Goal: Information Seeking & Learning: Learn about a topic

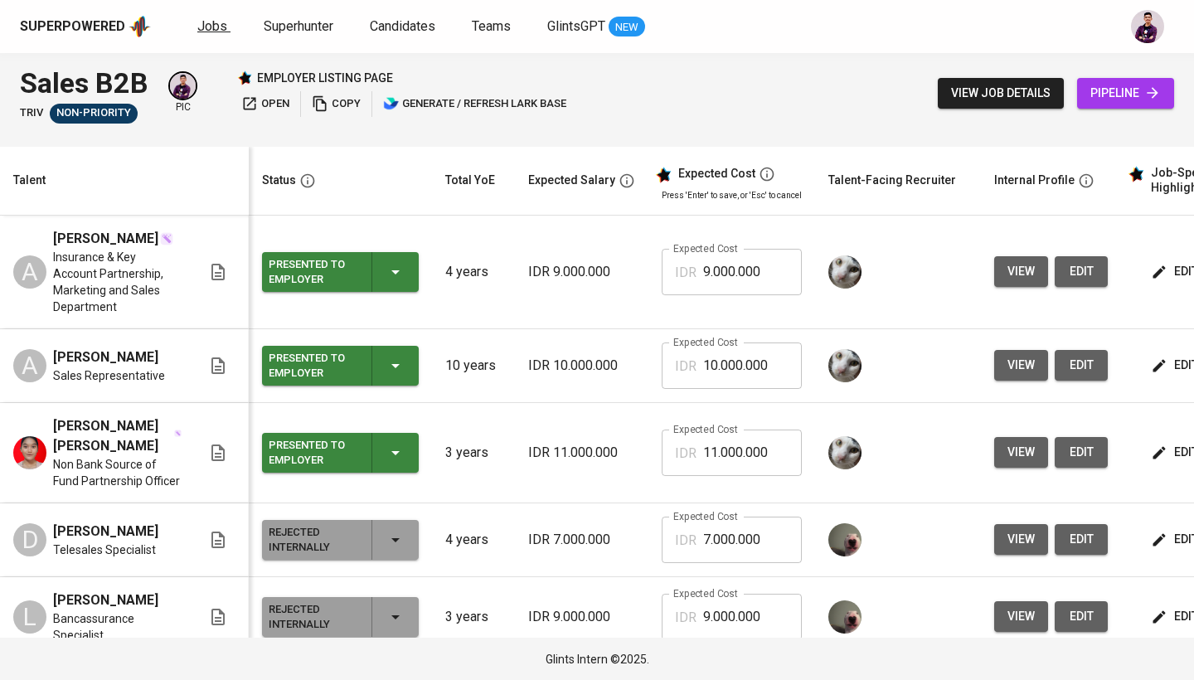
click at [215, 24] on span "Jobs" at bounding box center [212, 26] width 30 height 16
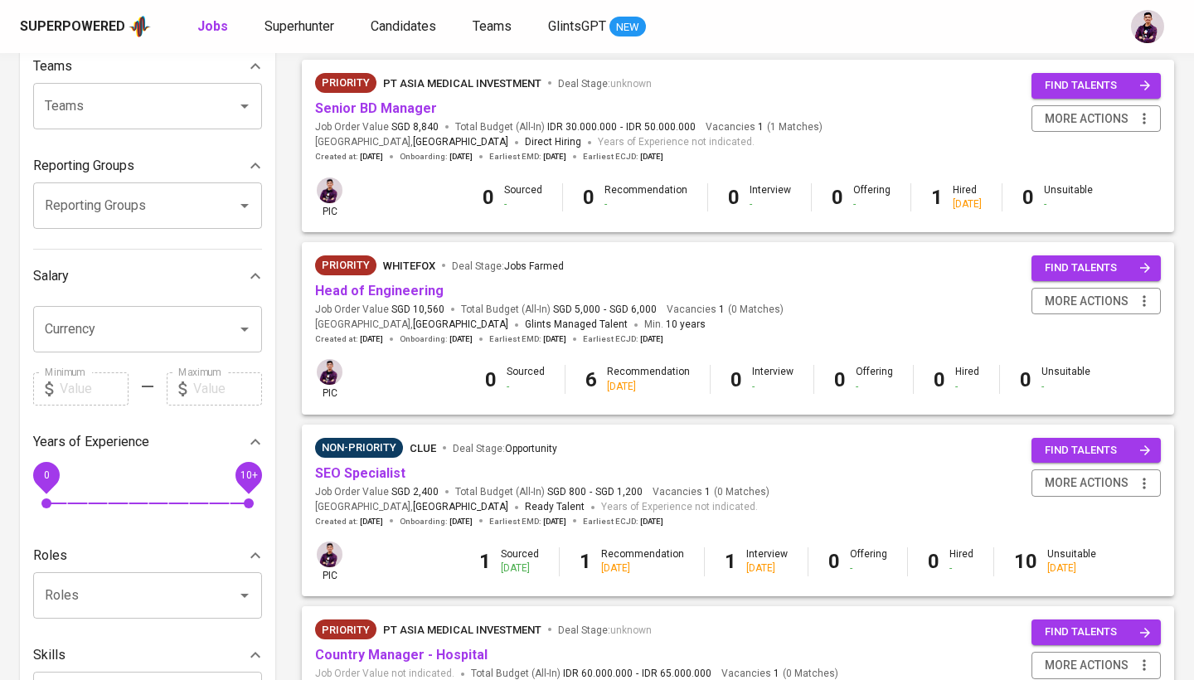
scroll to position [397, 0]
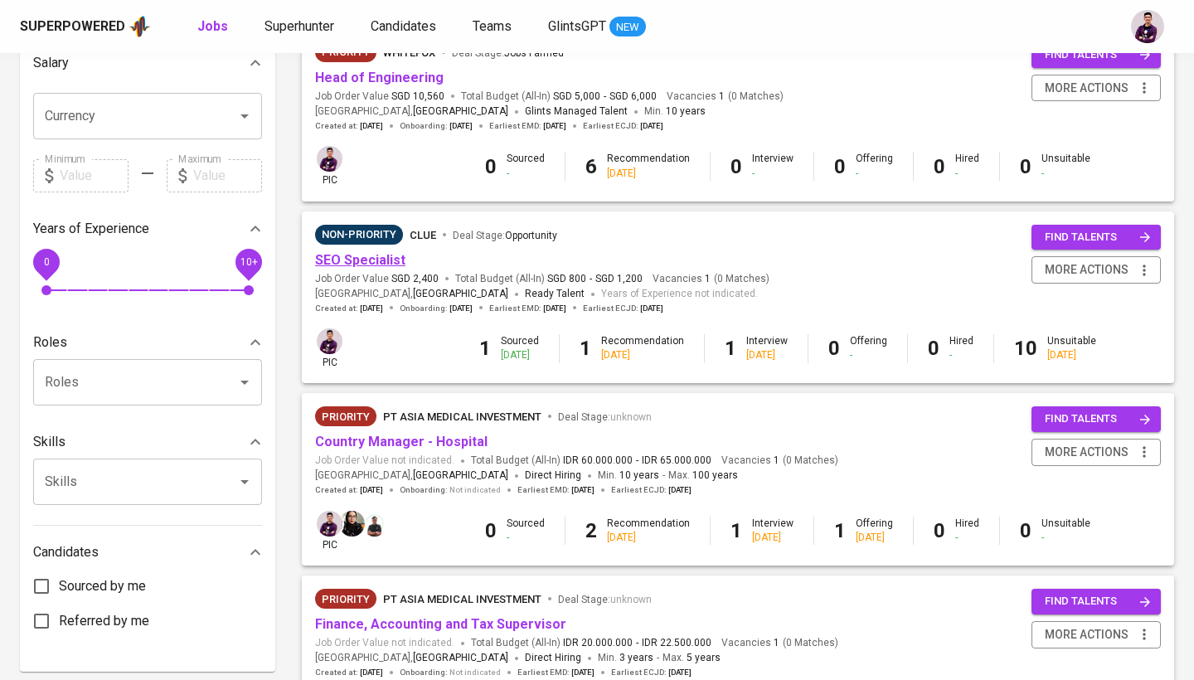
click at [379, 252] on link "SEO Specialist" at bounding box center [360, 260] width 90 height 16
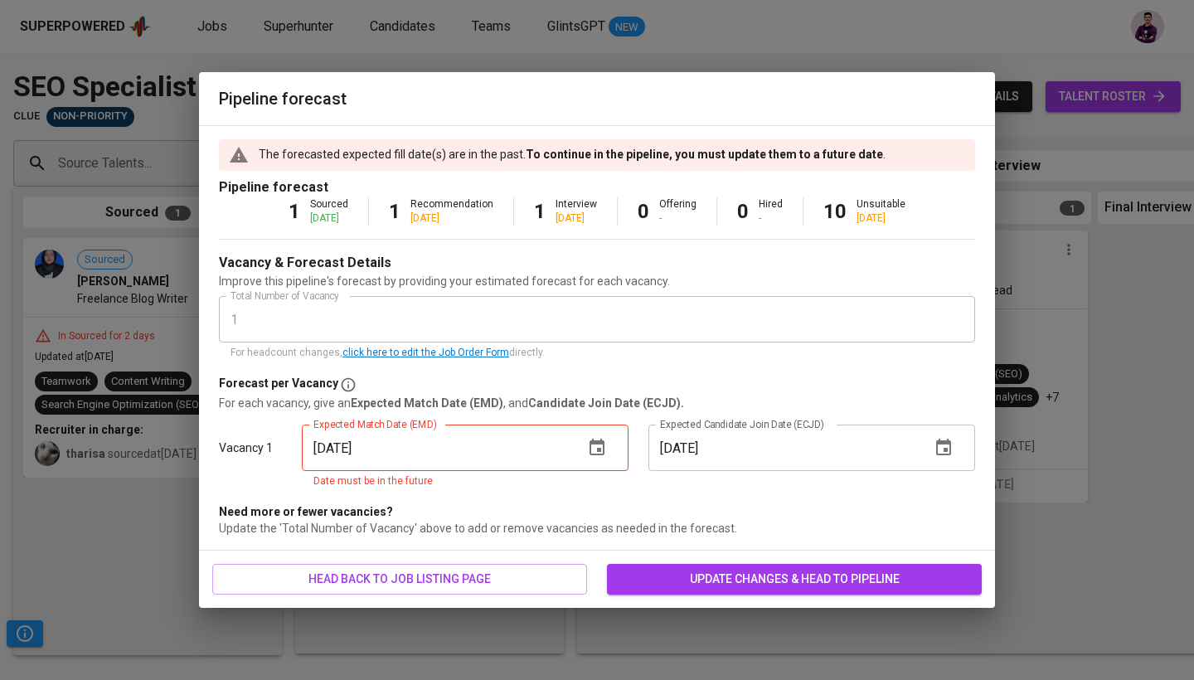
click at [179, 315] on body "Superpowered Jobs Superhunter Candidates Teams GlintsGPT NEW Pipeline Triggers …" at bounding box center [597, 340] width 1194 height 680
click at [575, 449] on div "07/31/2025 Expected Match Date (EMD)" at bounding box center [465, 448] width 327 height 46
click at [586, 449] on button "button" at bounding box center [597, 448] width 40 height 40
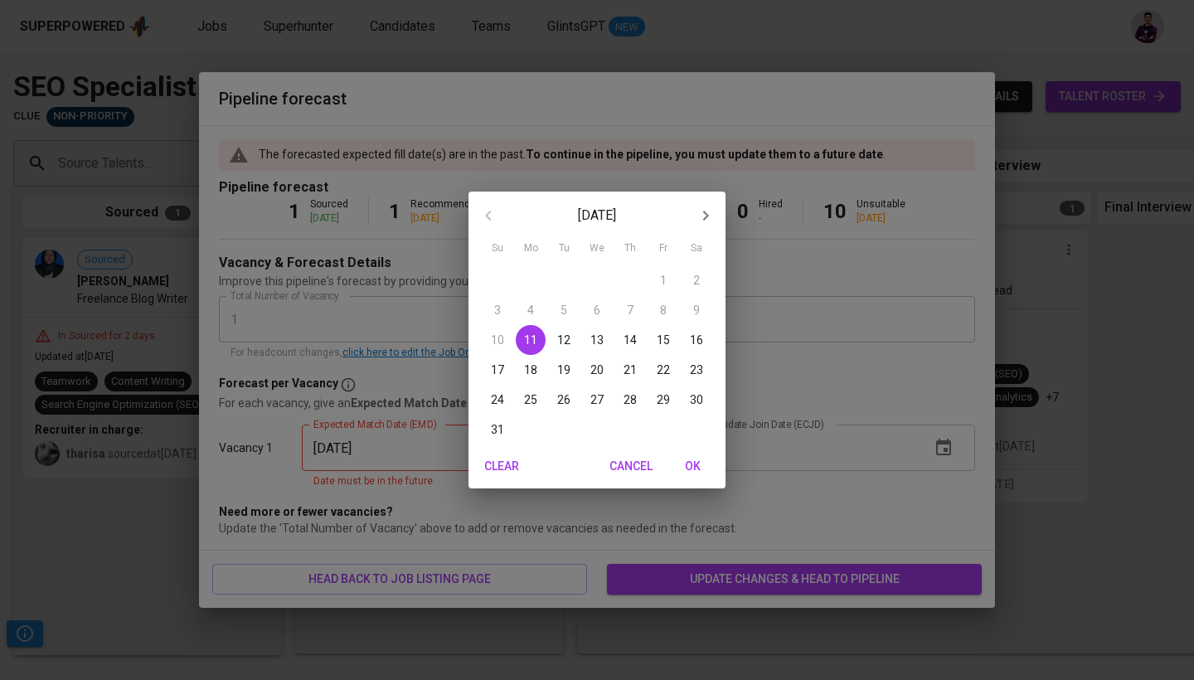
click at [697, 466] on span "OK" at bounding box center [692, 466] width 40 height 21
type input "08/11/2025"
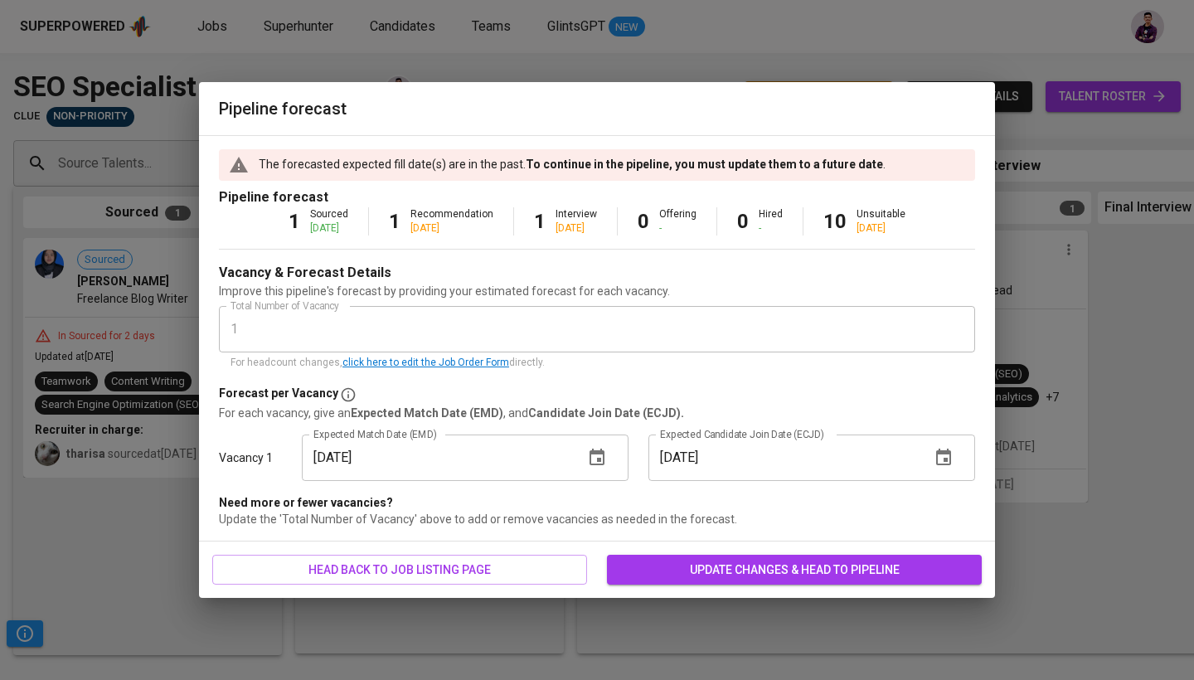
click at [774, 548] on div "head back to job listing page update changes & head to pipeline" at bounding box center [597, 569] width 796 height 57
click at [774, 585] on div "head back to job listing page update changes & head to pipeline" at bounding box center [597, 569] width 796 height 57
click at [776, 576] on span "update changes & head to pipeline" at bounding box center [794, 570] width 348 height 21
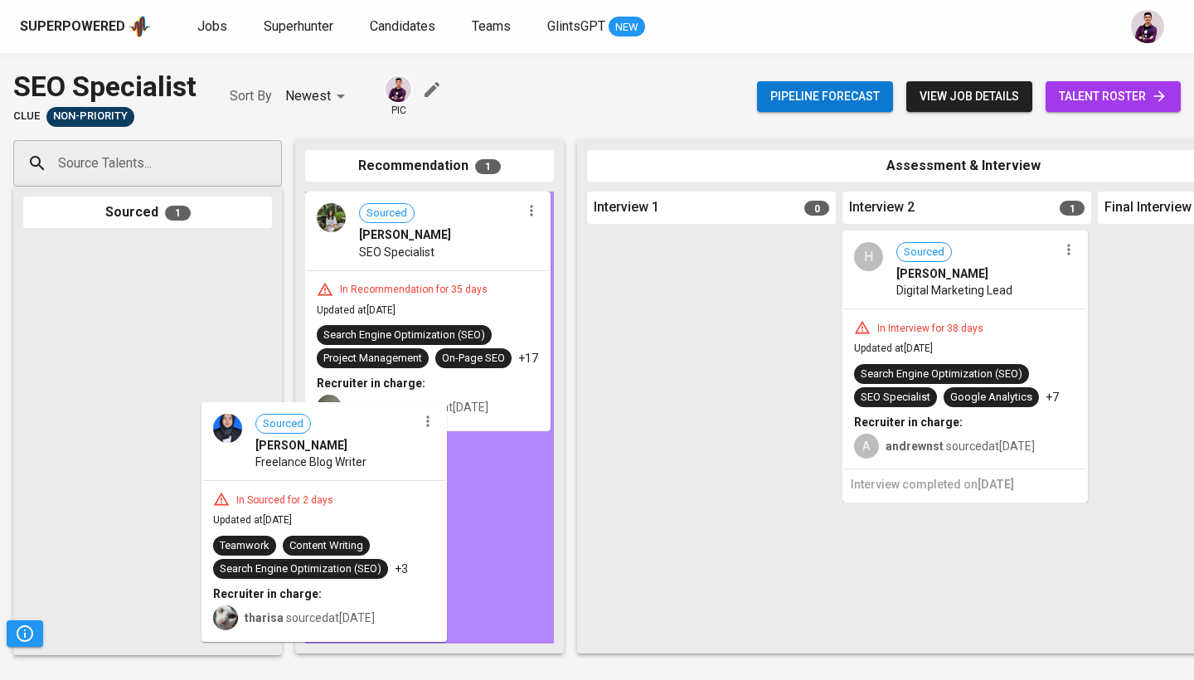
drag, startPoint x: 196, startPoint y: 290, endPoint x: 381, endPoint y: 458, distance: 250.1
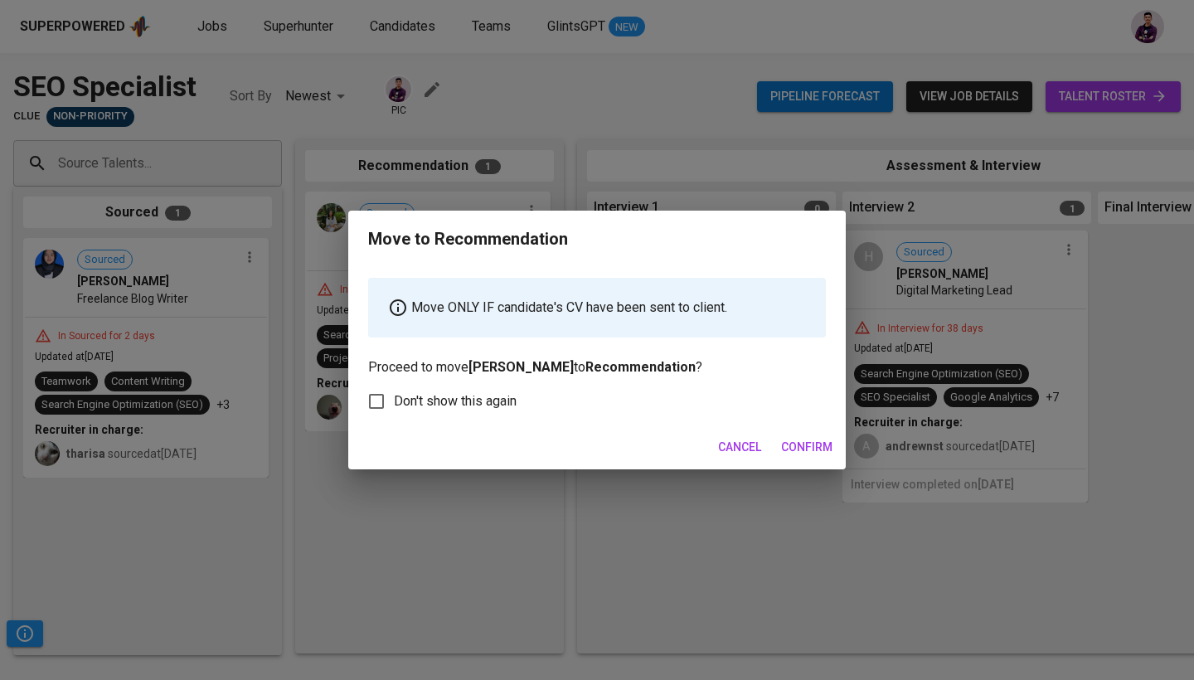
click at [862, 457] on div "Move to Recommendation Move ONLY IF candidate's CV have been sent to client. Pr…" at bounding box center [597, 340] width 1194 height 680
click at [824, 444] on span "Confirm" at bounding box center [806, 447] width 51 height 21
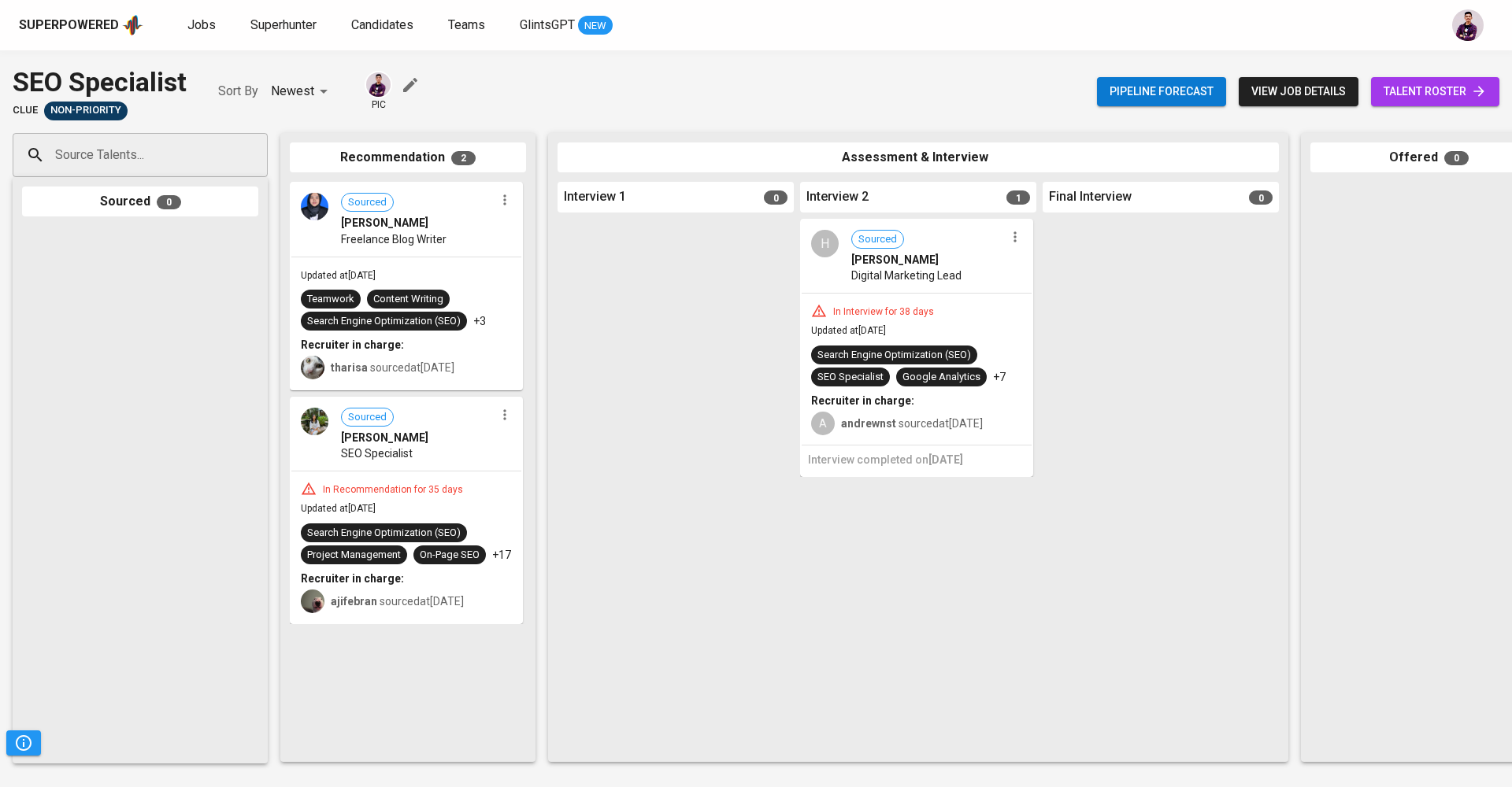
click at [219, 23] on div "Jobs Superhunter Candidates Teams GlintsGPT NEW" at bounding box center [400, 26] width 425 height 20
click at [198, 24] on span "Jobs" at bounding box center [201, 25] width 28 height 15
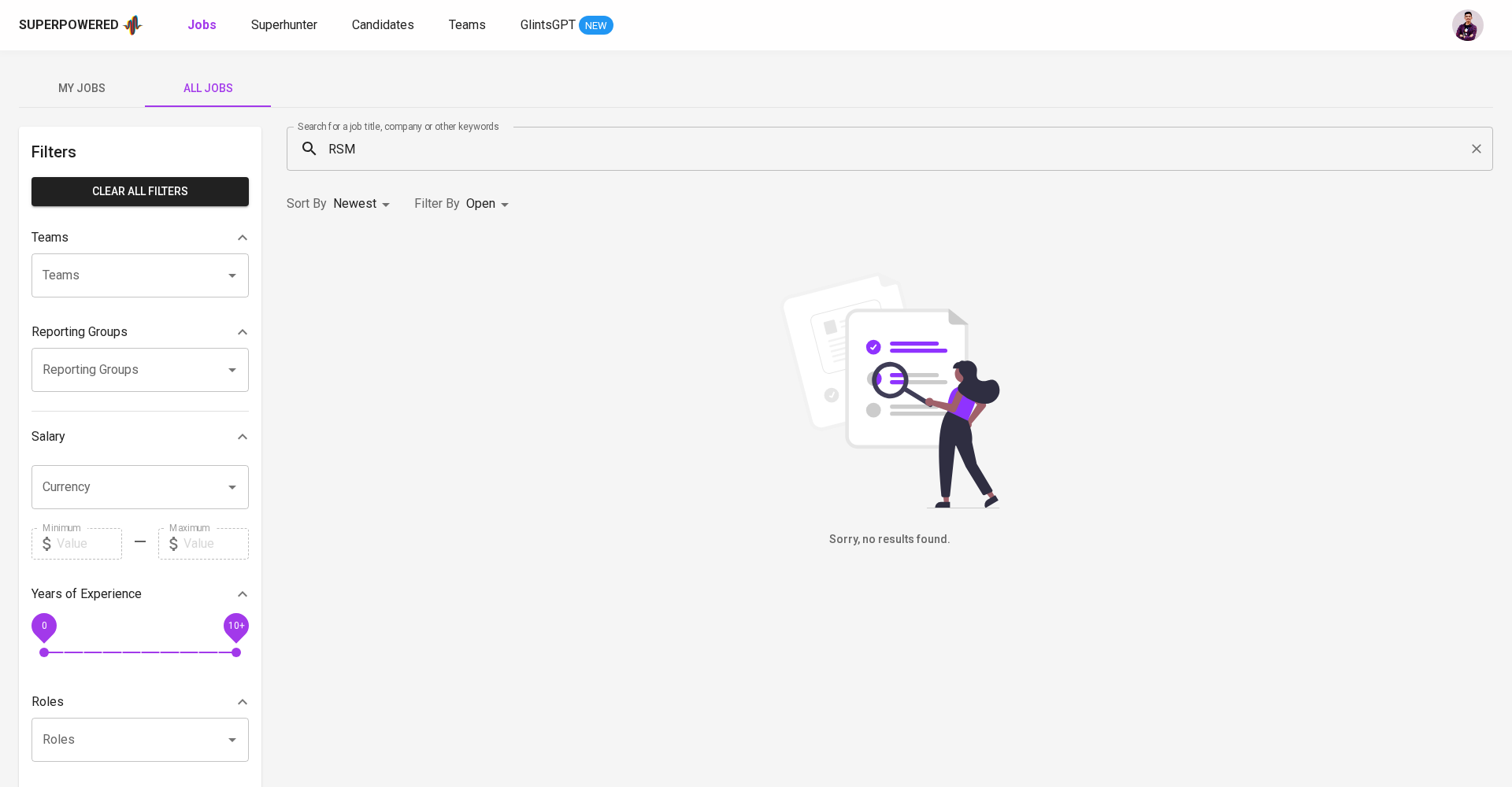
click at [753, 159] on input "RSM" at bounding box center [893, 149] width 1137 height 30
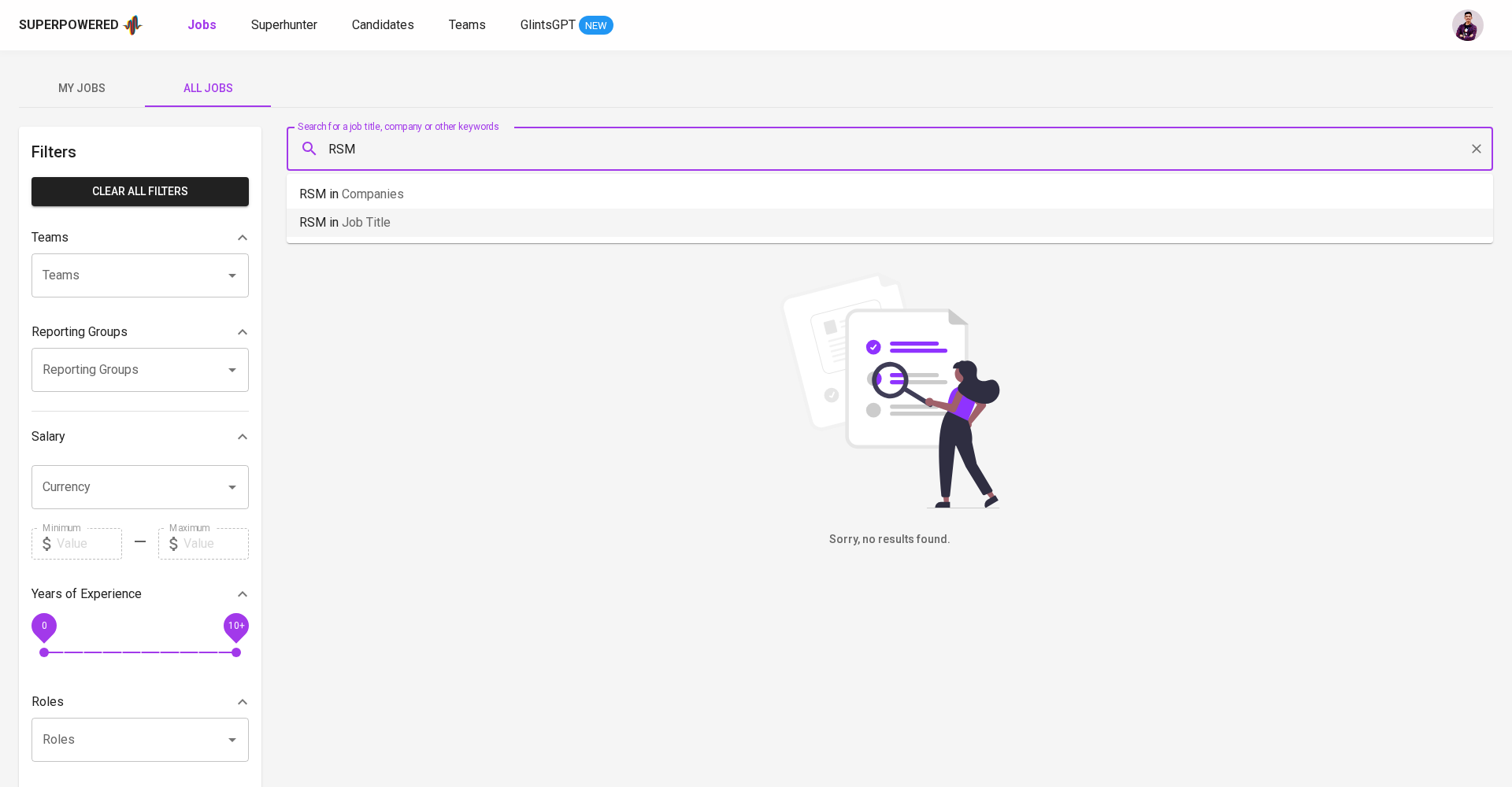
click at [655, 211] on li "RSM in Job title" at bounding box center [890, 223] width 1206 height 28
click at [648, 144] on input "RSM" at bounding box center [893, 149] width 1137 height 30
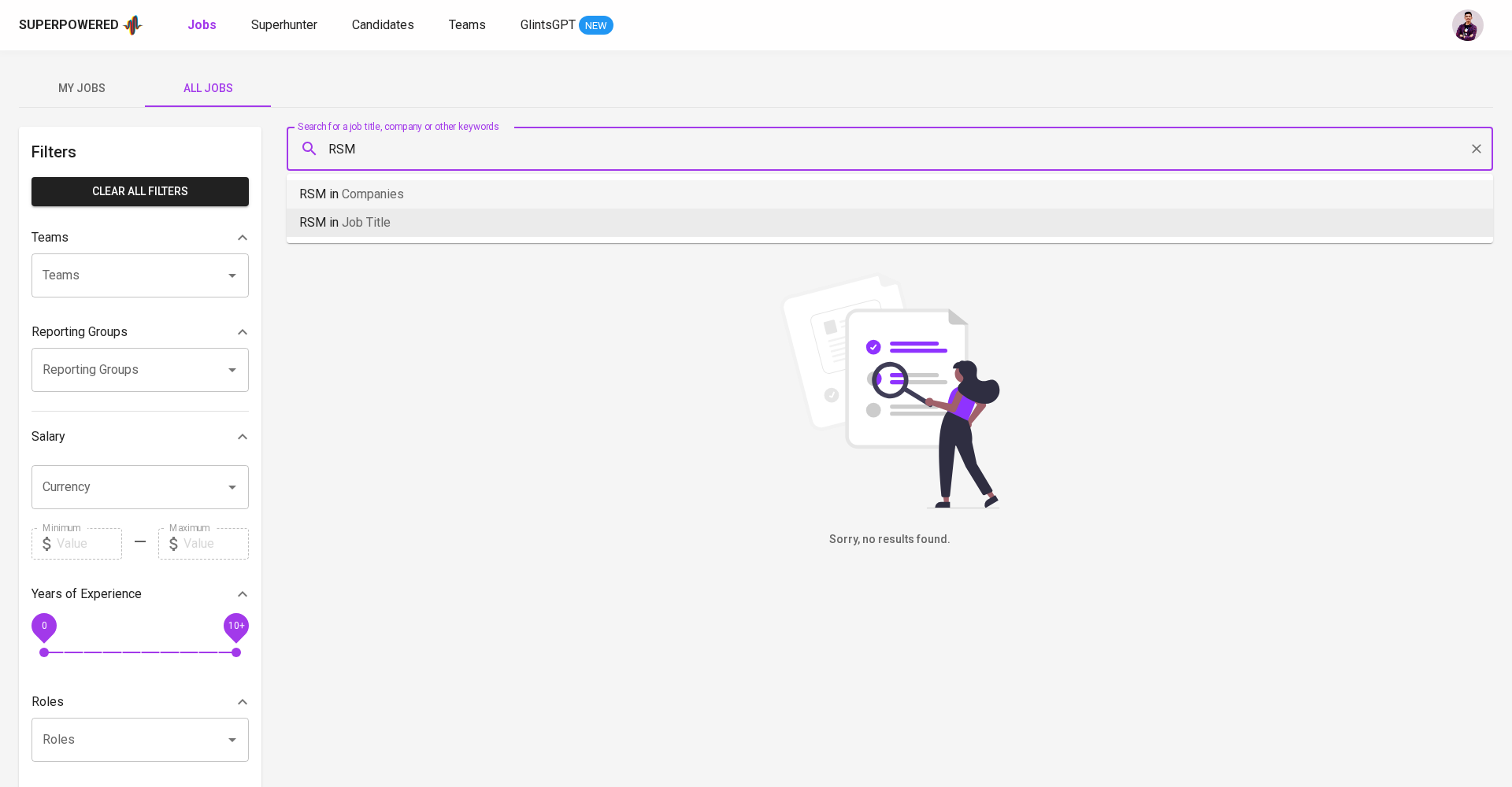
click at [597, 202] on li "RSM in Companies" at bounding box center [890, 195] width 1206 height 28
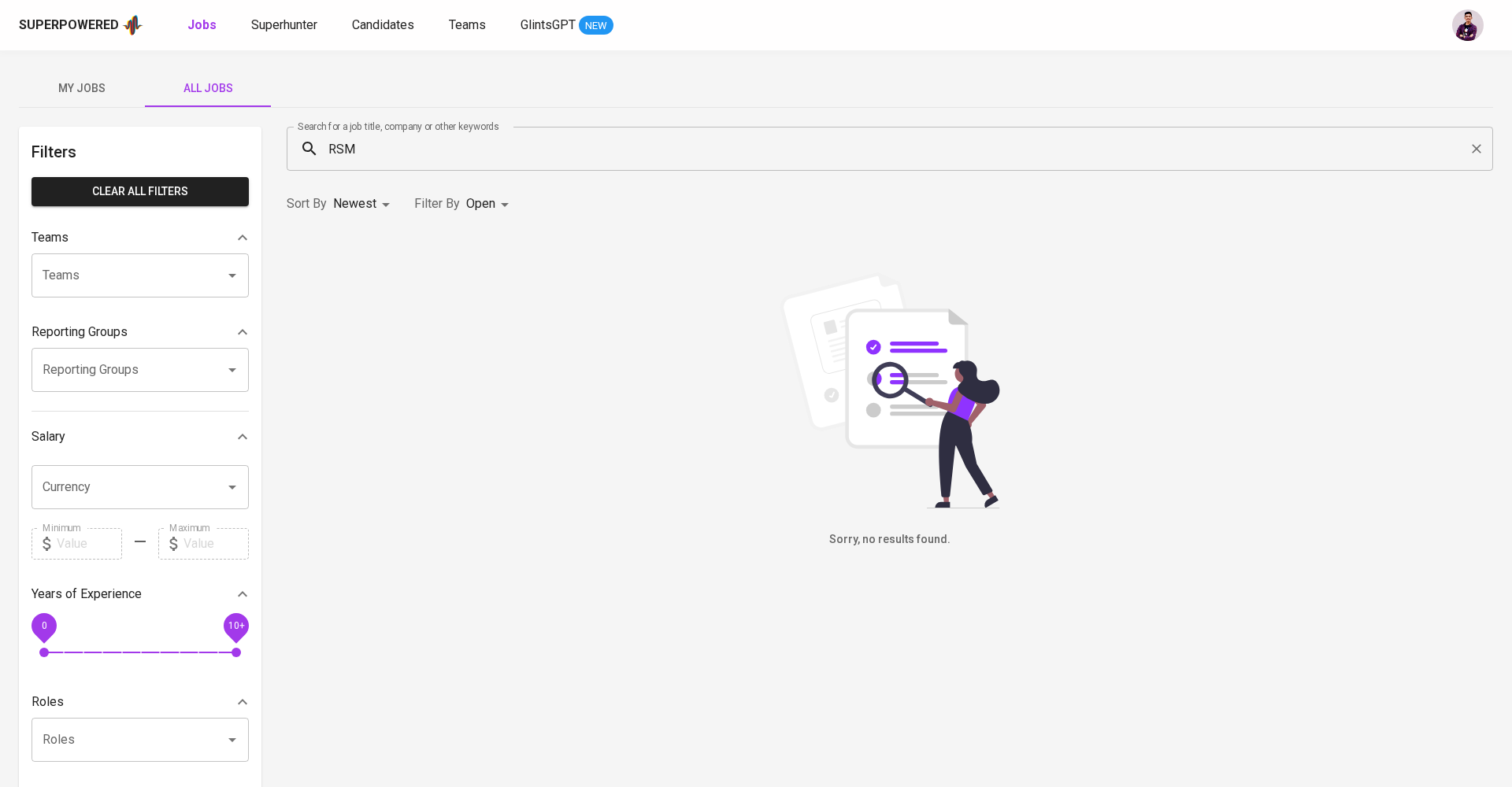
click at [478, 150] on input "RSM" at bounding box center [893, 149] width 1137 height 30
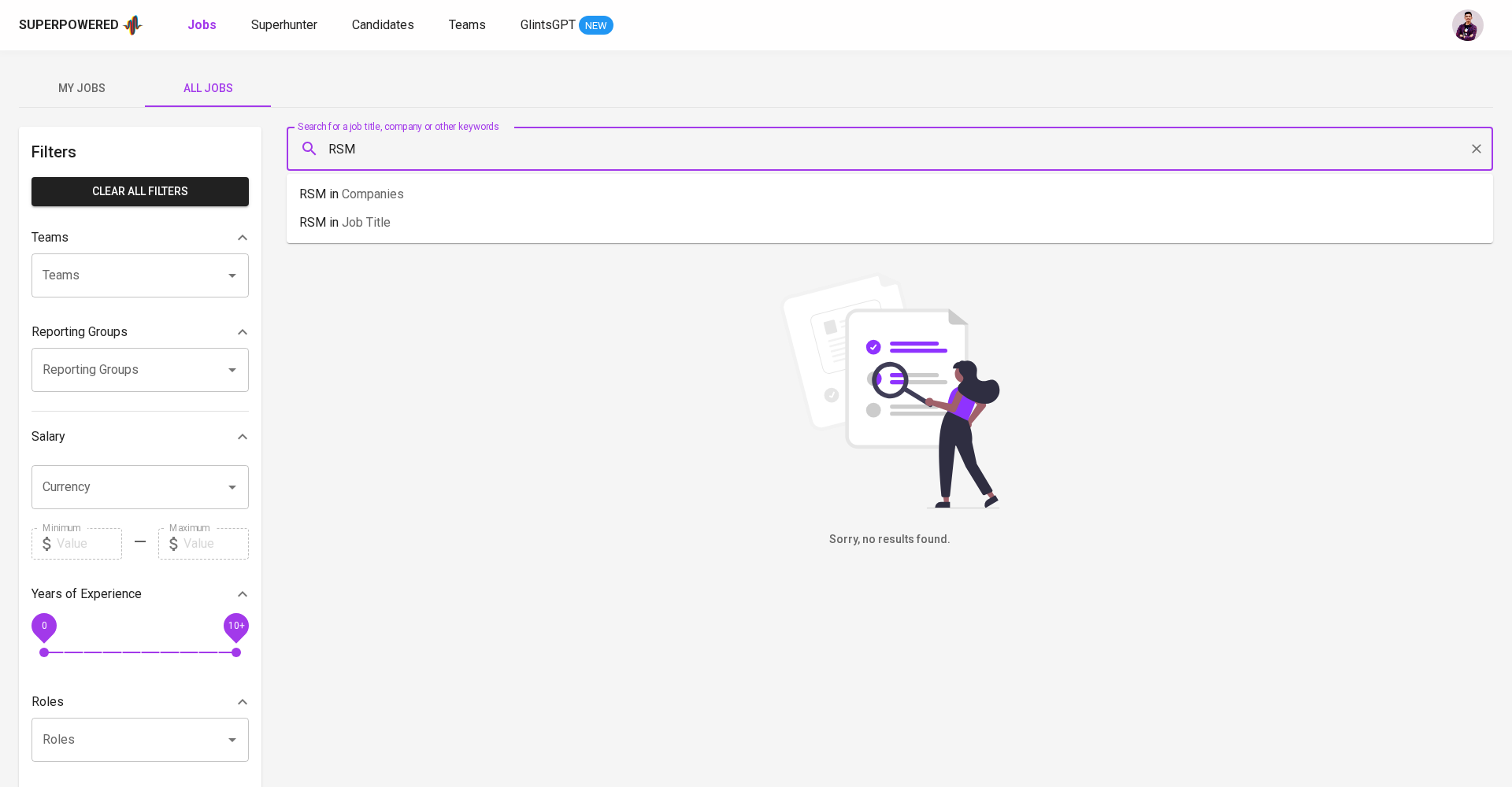
click at [478, 150] on input "RSM" at bounding box center [893, 149] width 1137 height 30
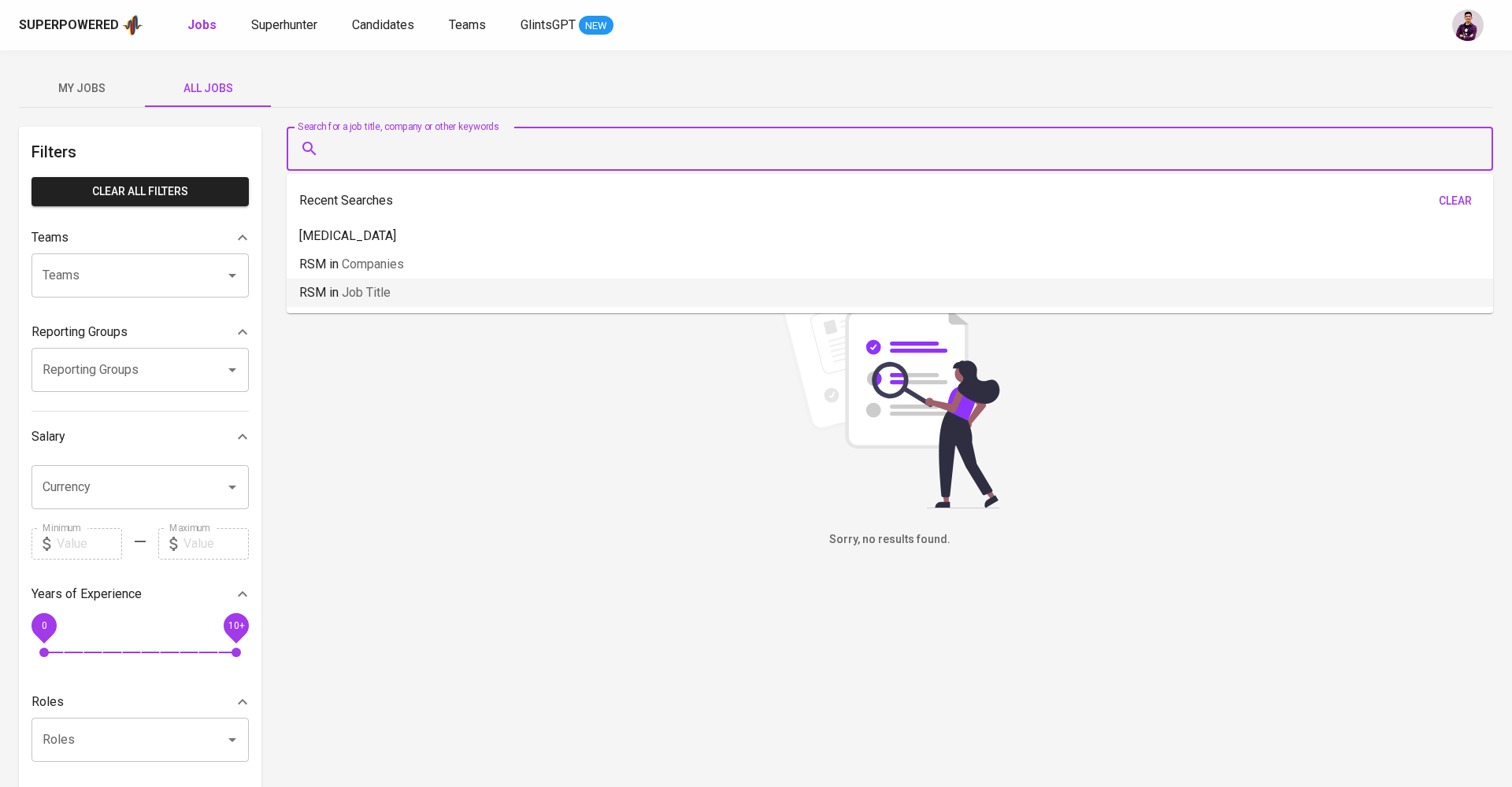
click at [467, 403] on div "Sorry, no results found." at bounding box center [890, 410] width 1206 height 276
click at [554, 139] on input "Search for a job title, company or other keywords" at bounding box center [893, 149] width 1137 height 30
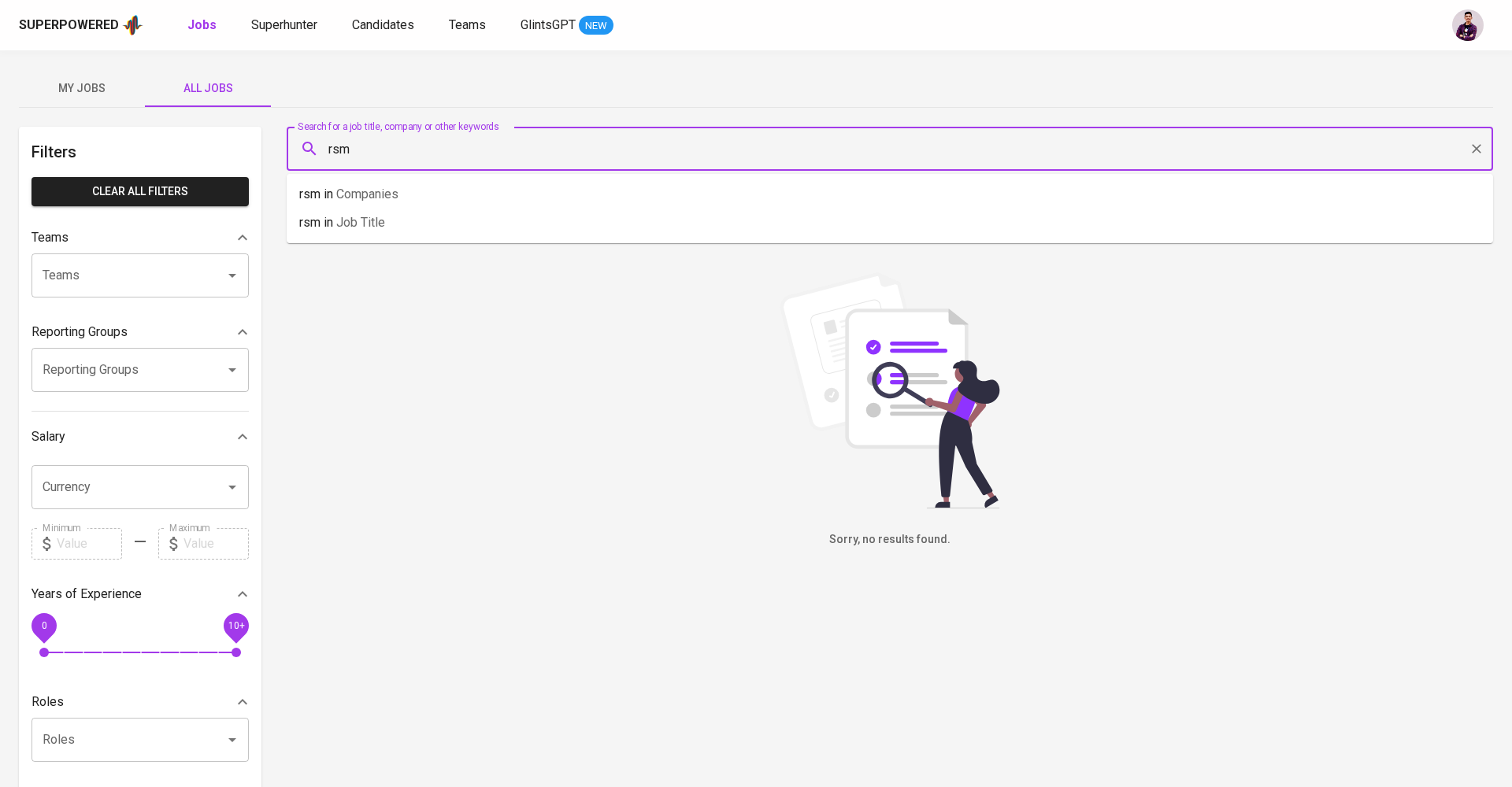
type input "rsm"
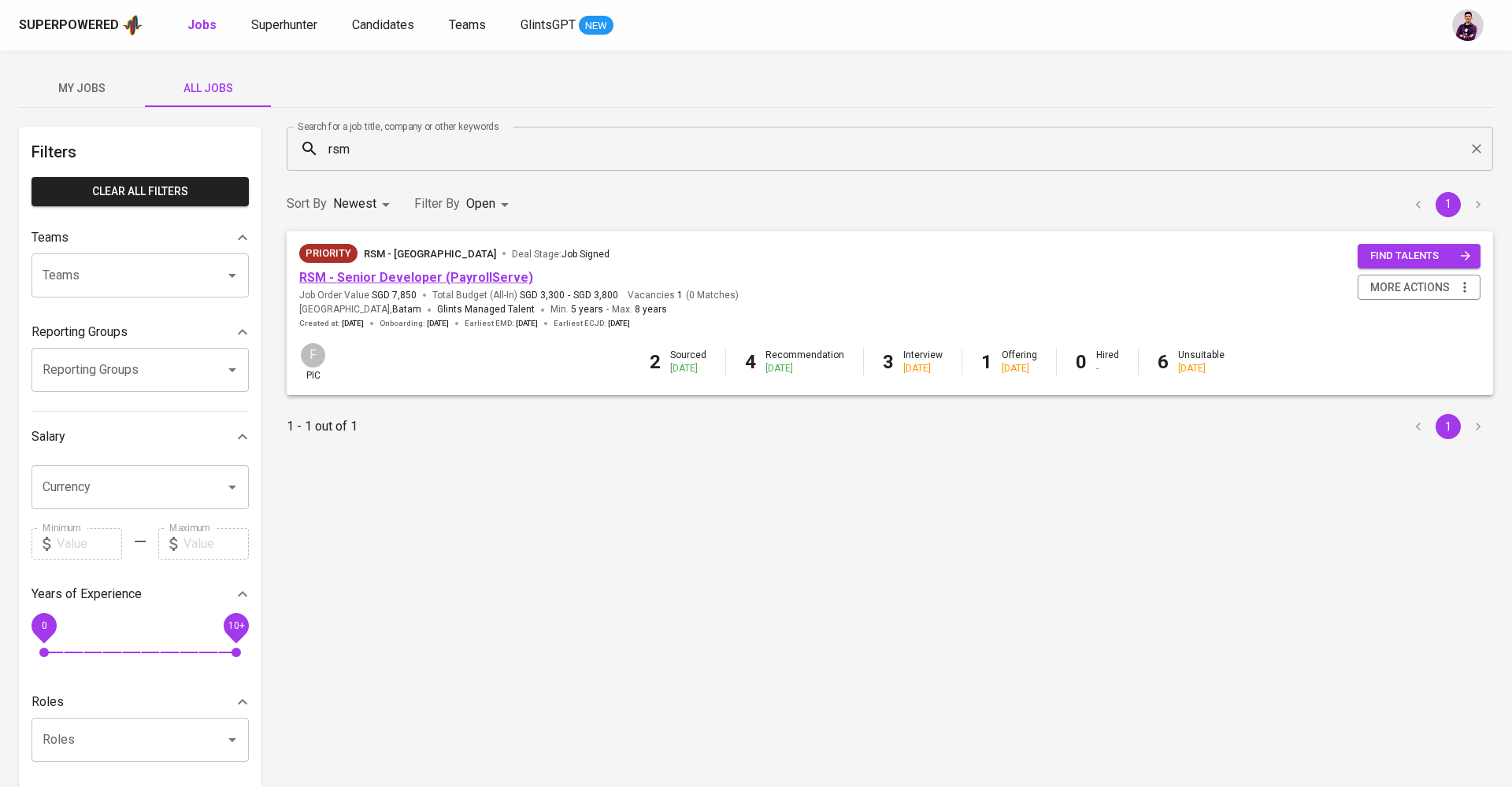
click at [389, 280] on link "RSM - Senior Developer (PayrollServe)" at bounding box center [416, 277] width 234 height 15
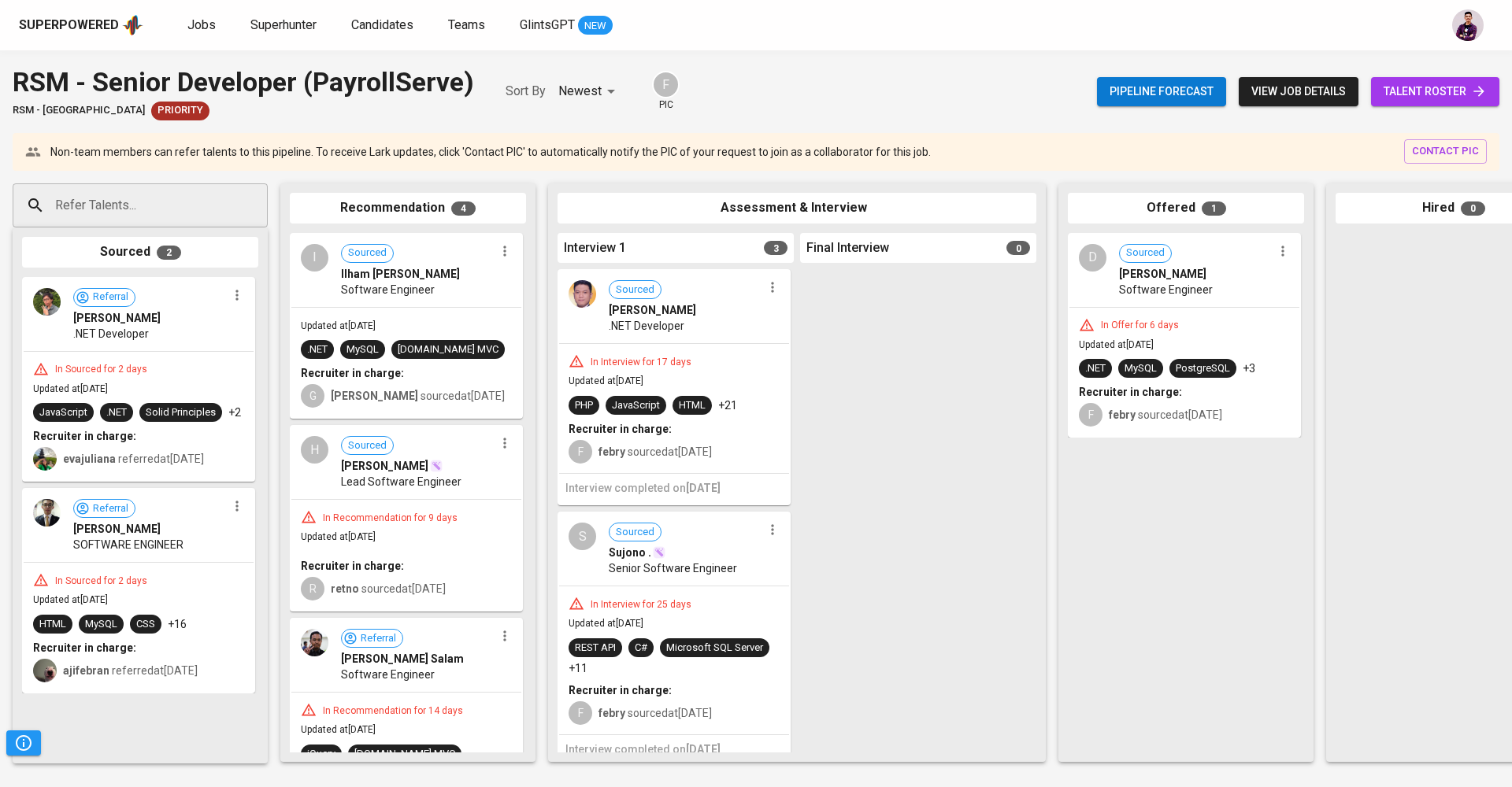
click at [1408, 94] on span "talent roster" at bounding box center [1435, 91] width 104 height 20
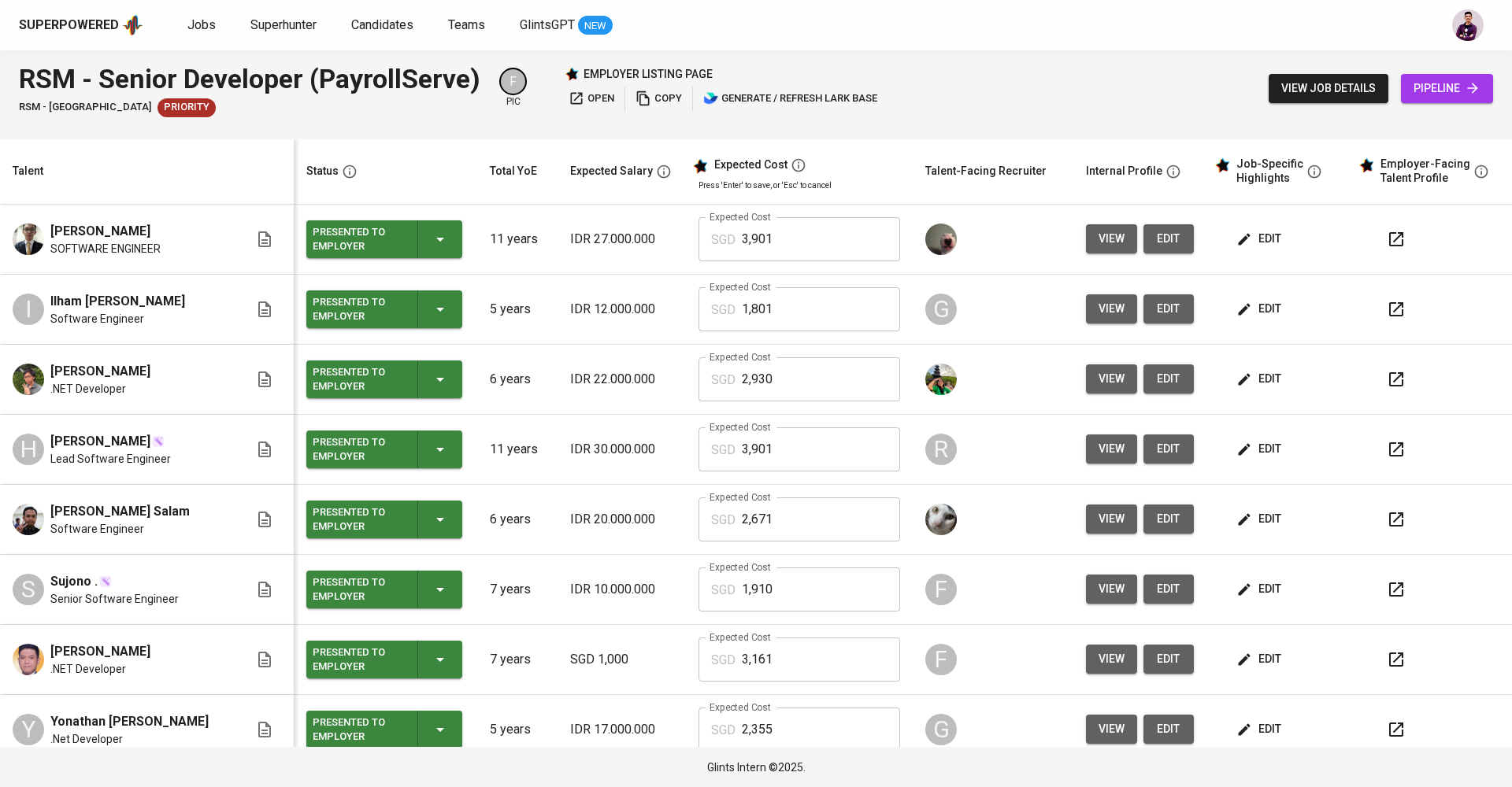
click at [1099, 312] on span "view" at bounding box center [1111, 309] width 26 height 20
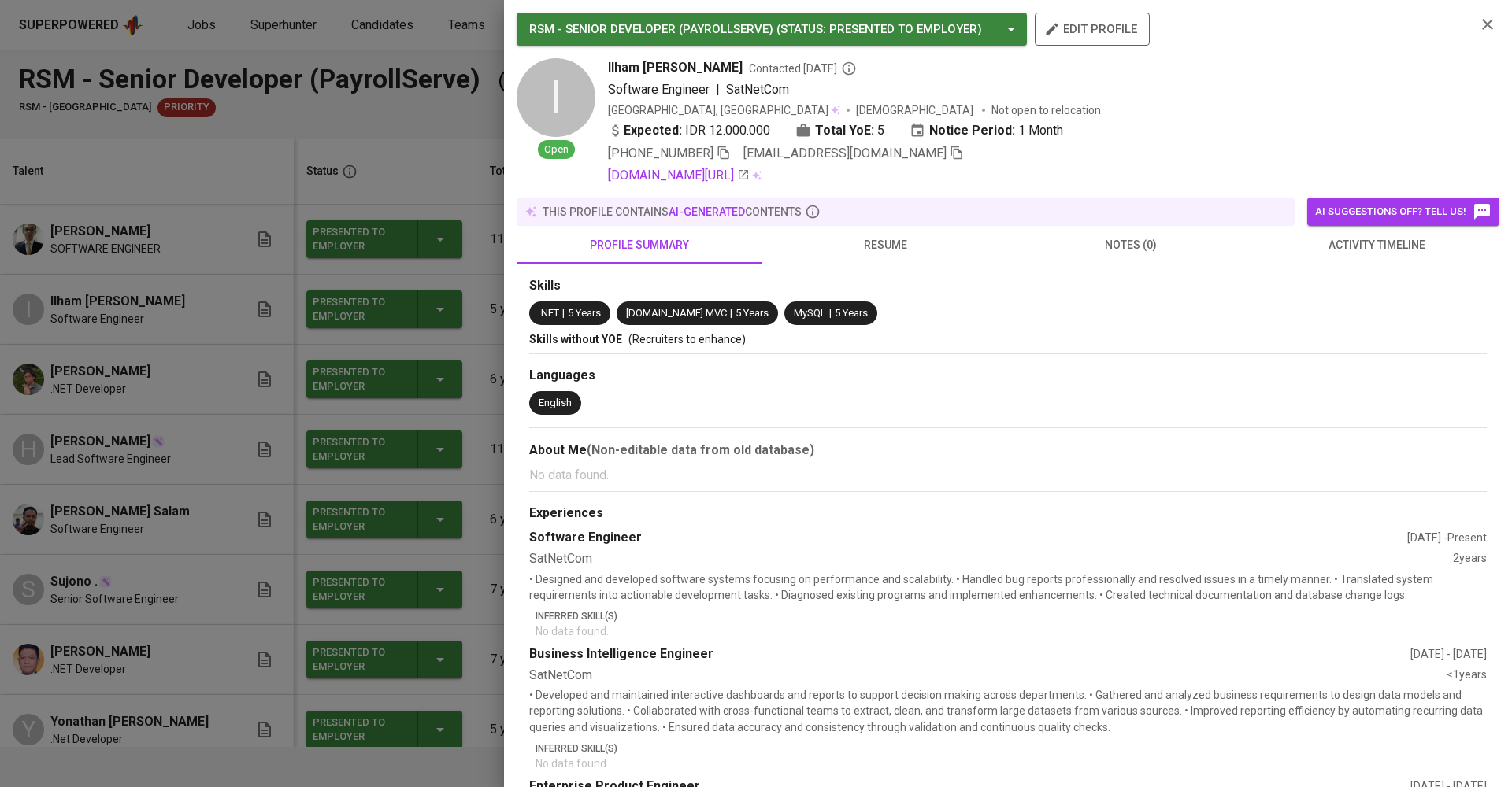
click at [874, 270] on div "Skills .NET | 5 Years [DOMAIN_NAME] MVC | 5 Years MySQL | 5 Years Skills withou…" at bounding box center [1008, 619] width 983 height 709
click at [879, 242] on span "resume" at bounding box center [885, 245] width 227 height 20
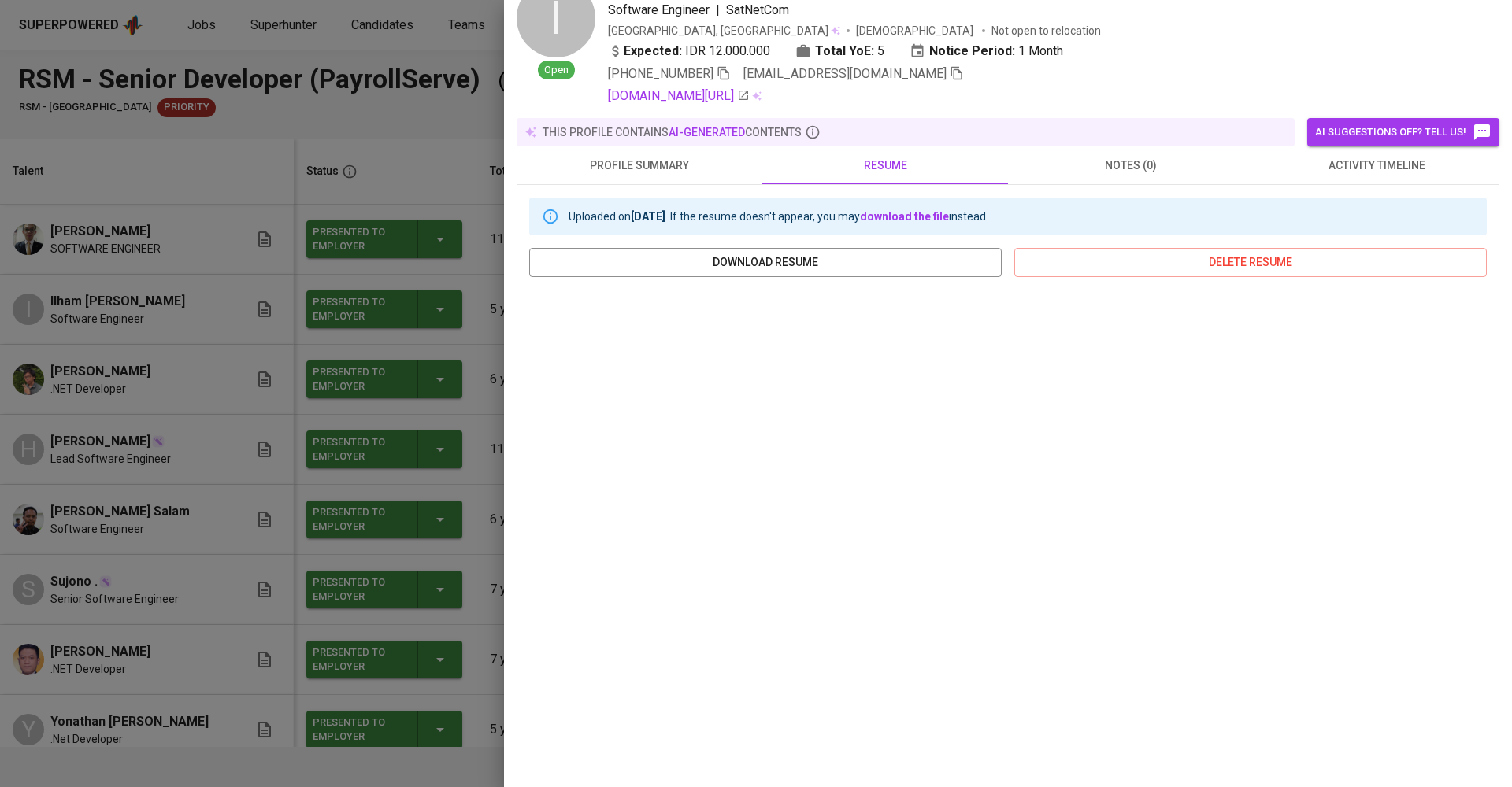
scroll to position [79, 0]
drag, startPoint x: 708, startPoint y: 45, endPoint x: 735, endPoint y: 49, distance: 27.3
click at [735, 49] on div "Expected: IDR 12.000.000" at bounding box center [689, 52] width 162 height 19
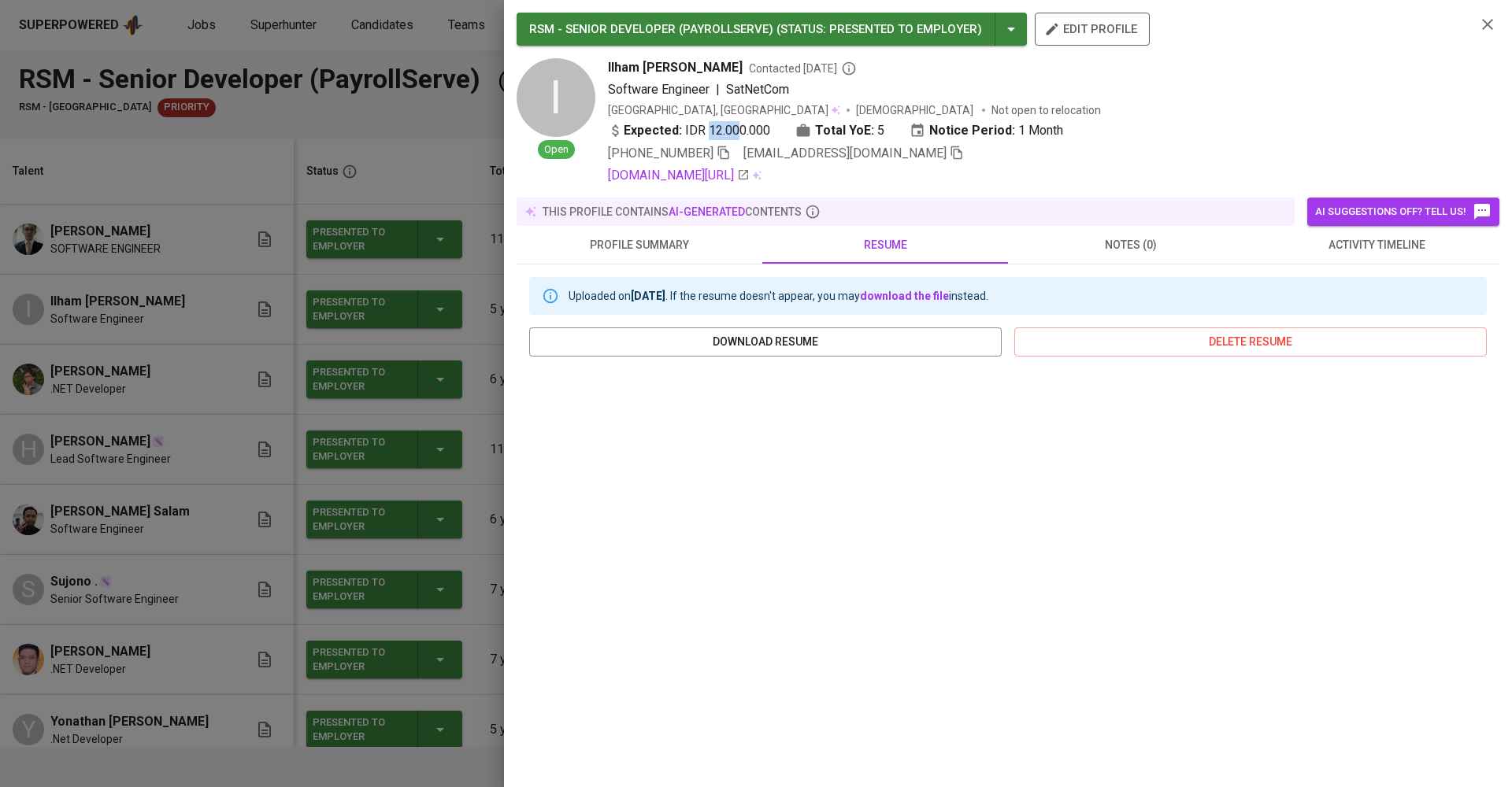
scroll to position [0, 0]
click at [1488, 22] on icon "button" at bounding box center [1487, 25] width 19 height 19
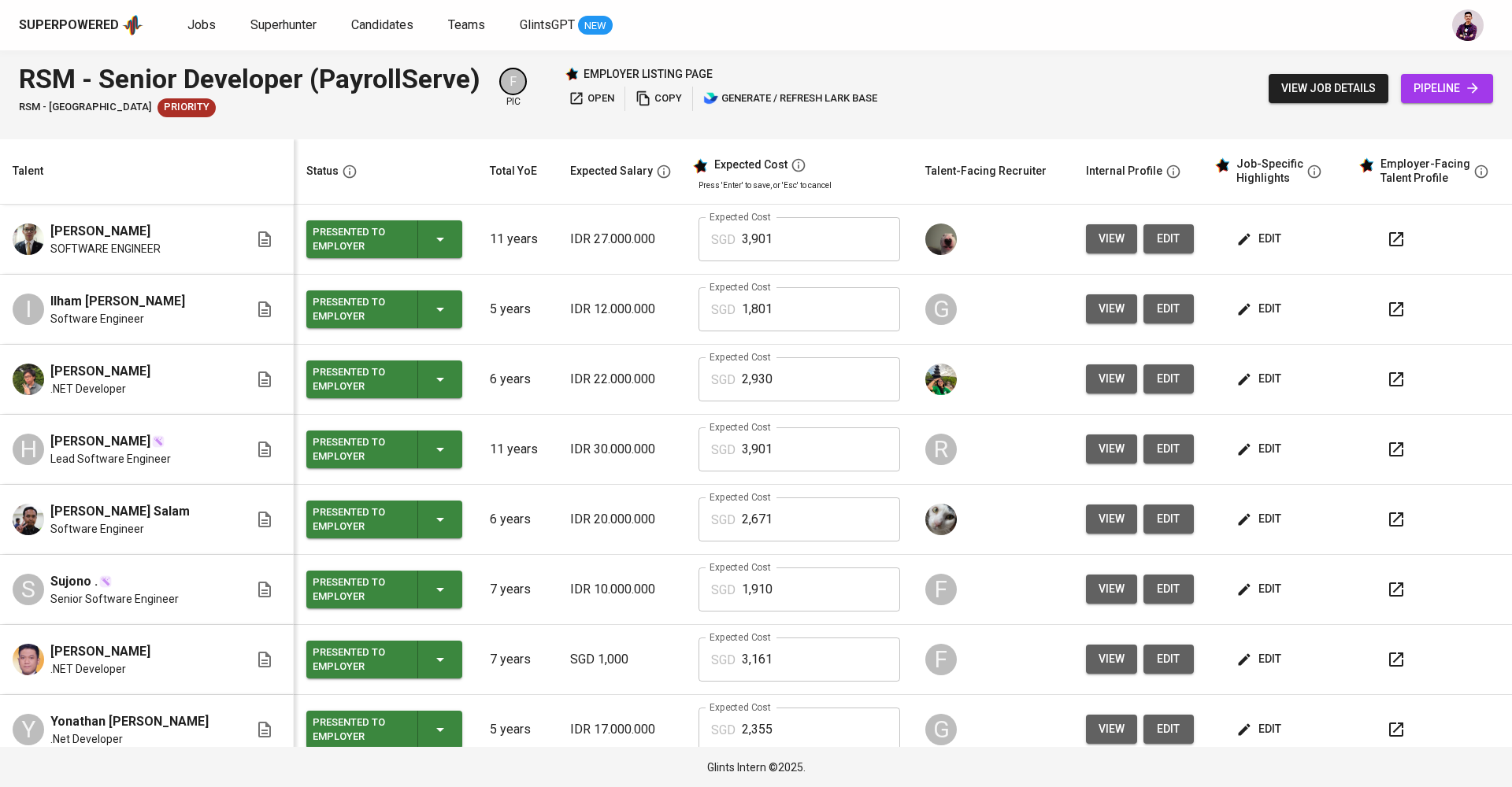
click at [1102, 231] on span "view" at bounding box center [1111, 238] width 26 height 20
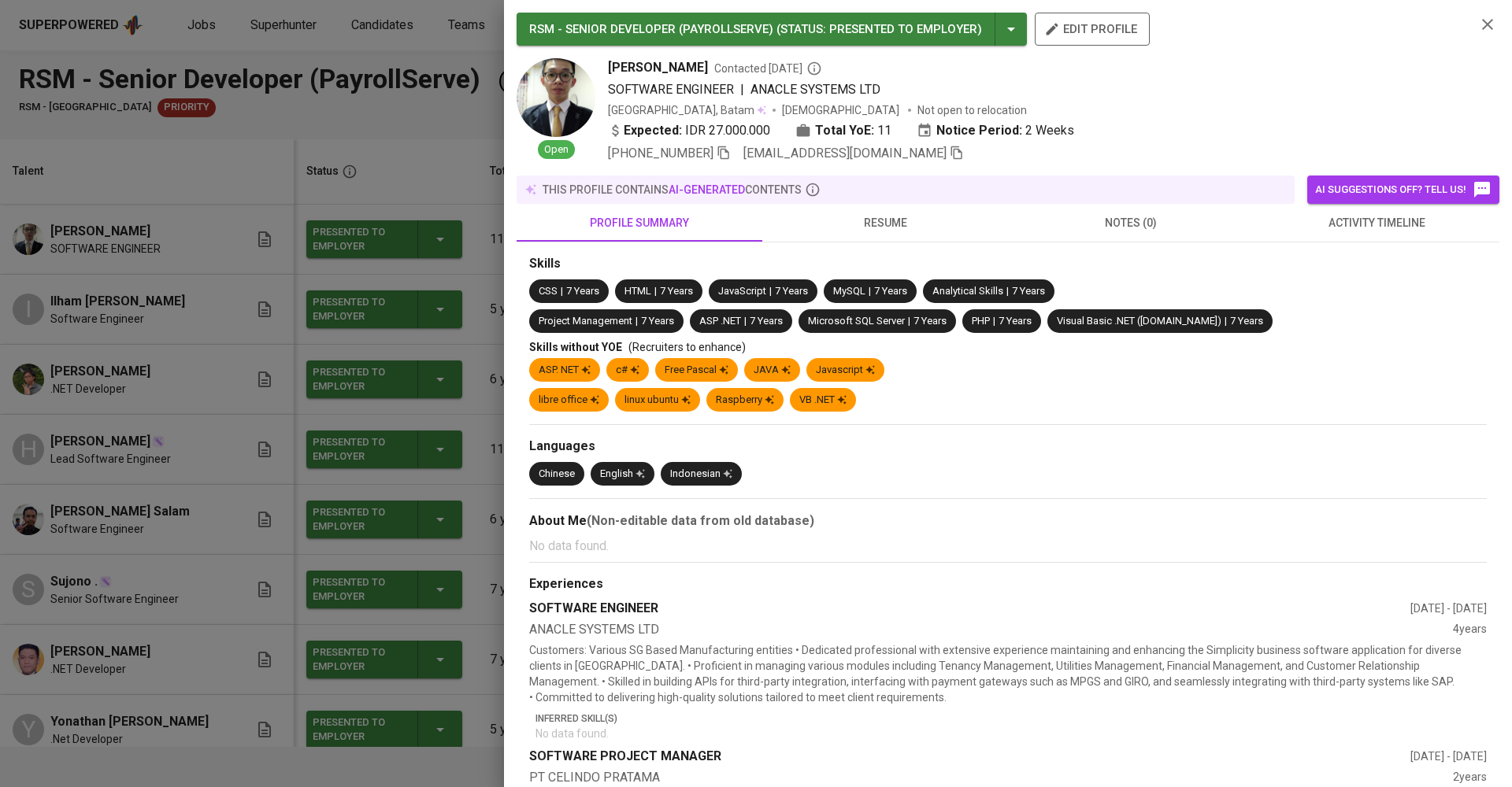
click at [892, 239] on button "resume" at bounding box center [885, 223] width 246 height 38
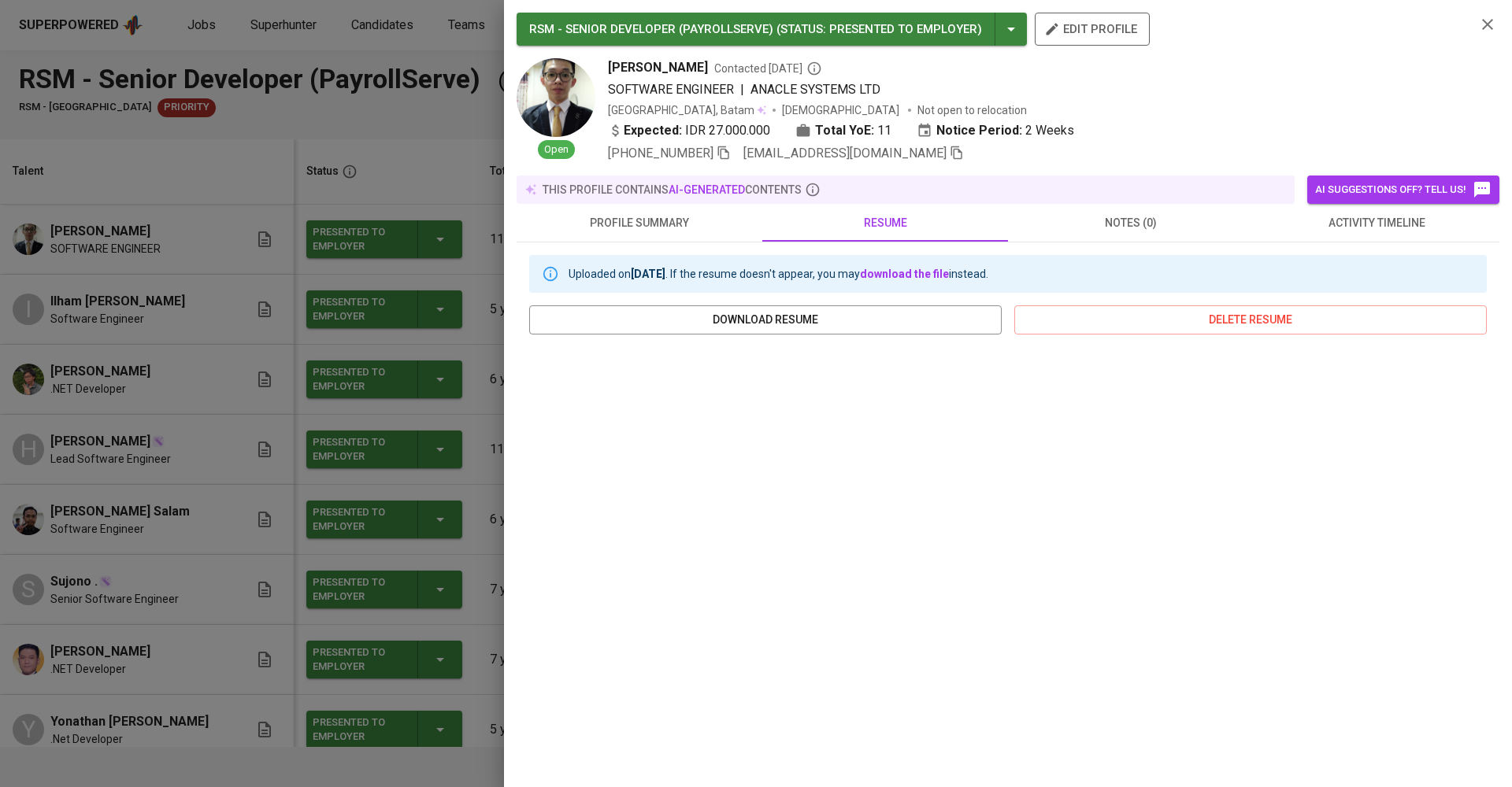
click at [1485, 28] on icon "button" at bounding box center [1487, 25] width 19 height 19
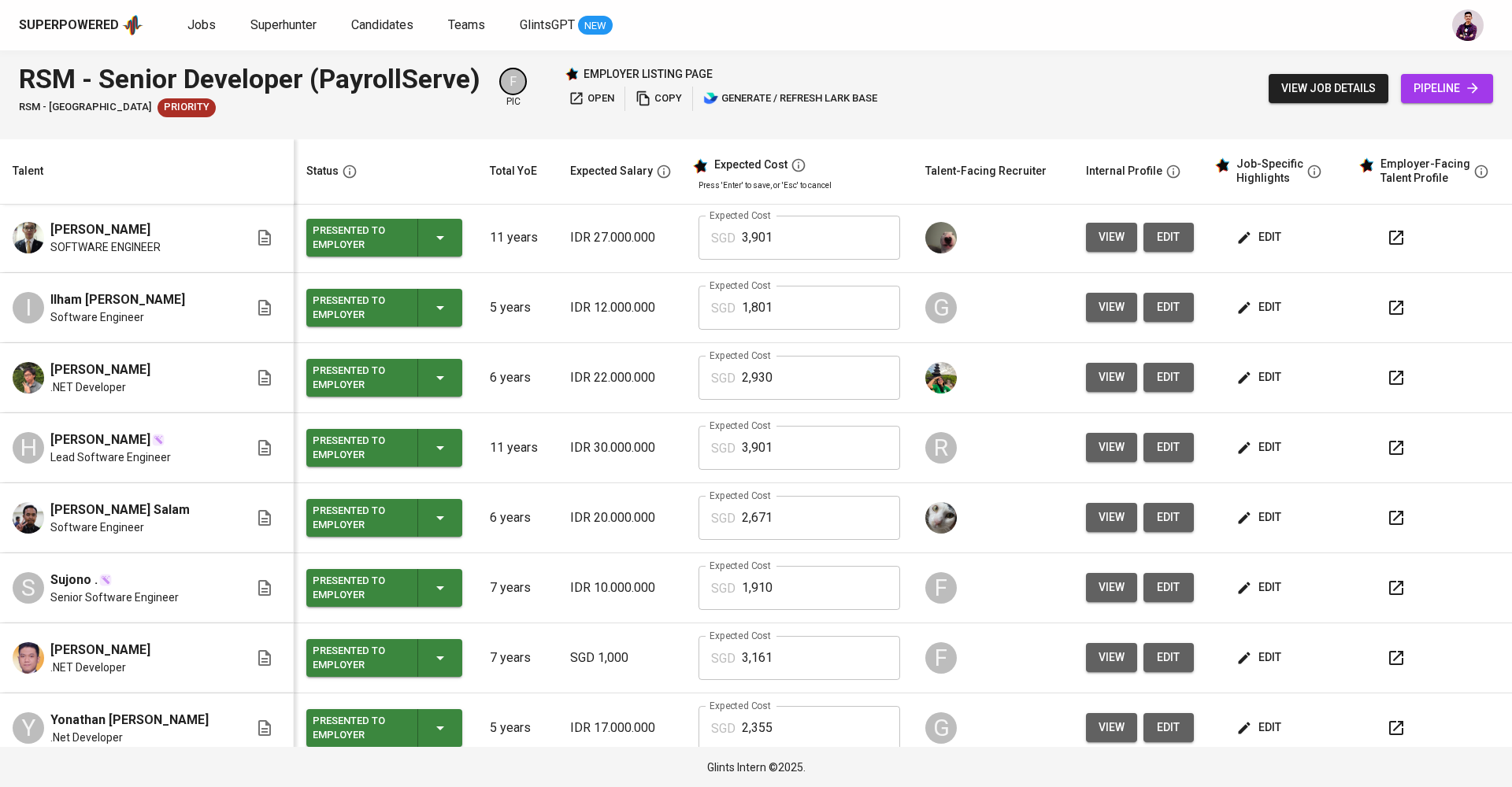
click at [1115, 233] on button "view" at bounding box center [1111, 237] width 51 height 29
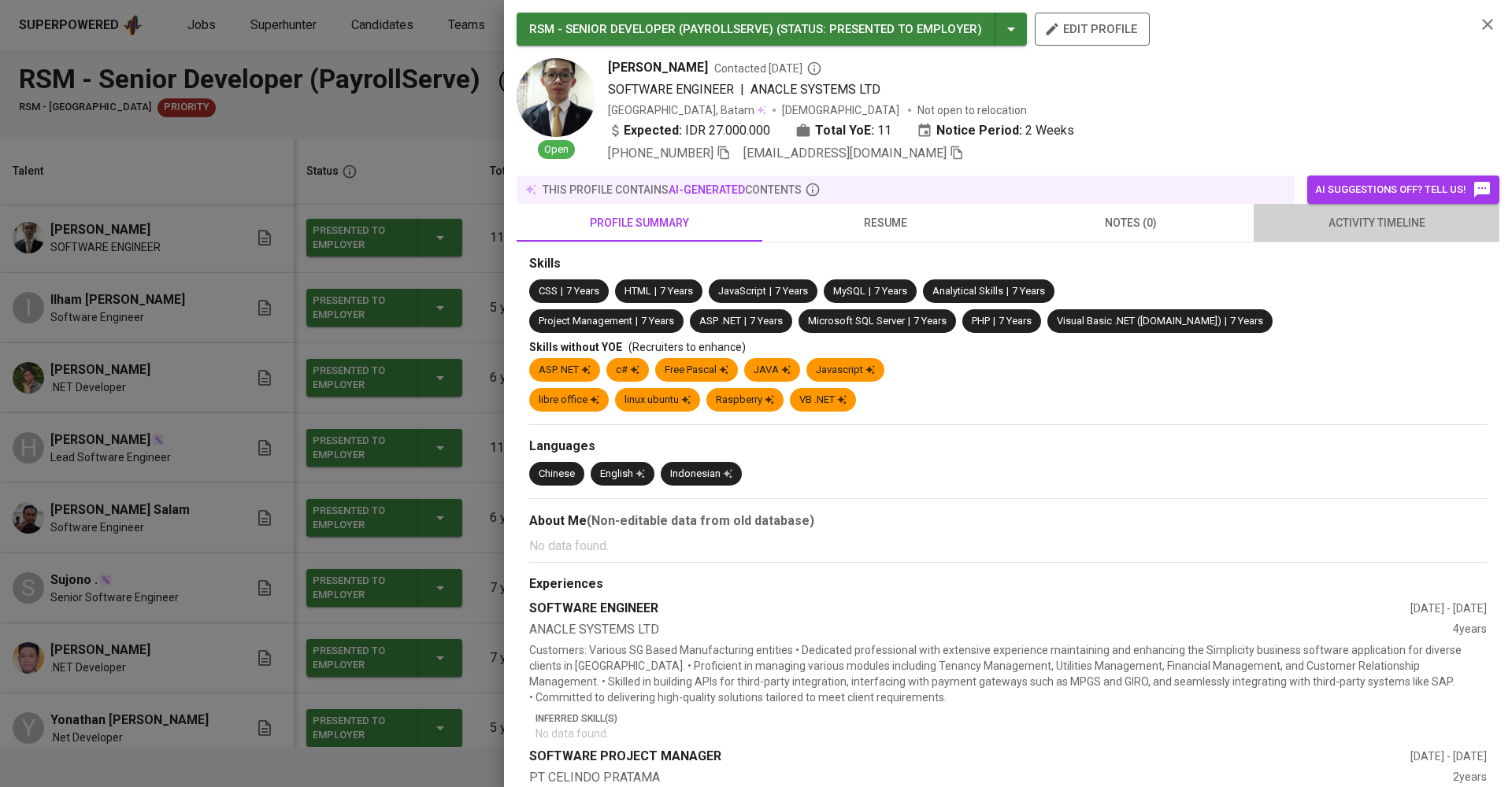
click at [1331, 228] on span "activity timeline" at bounding box center [1376, 223] width 227 height 20
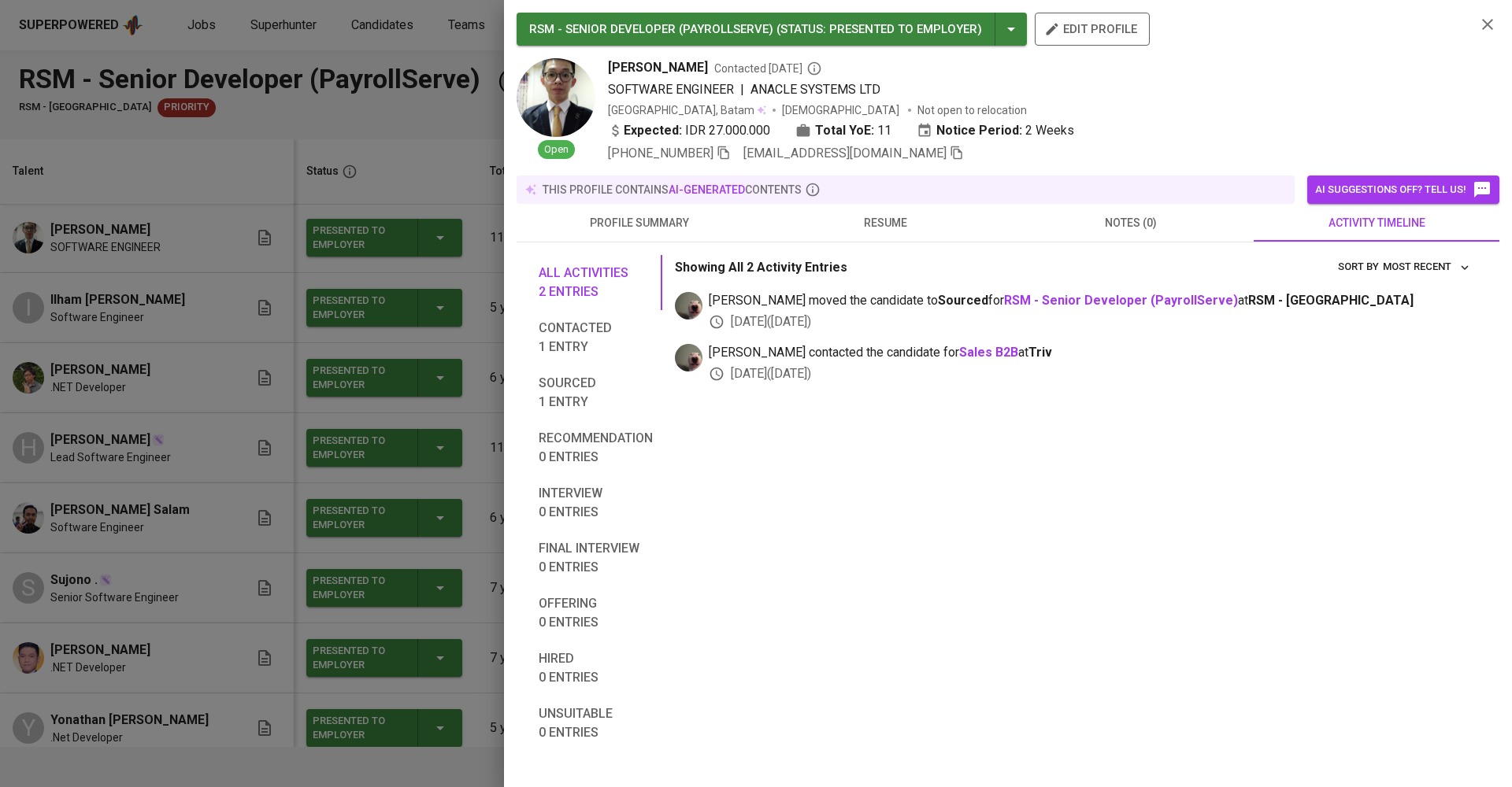
click at [870, 226] on span "resume" at bounding box center [885, 223] width 227 height 20
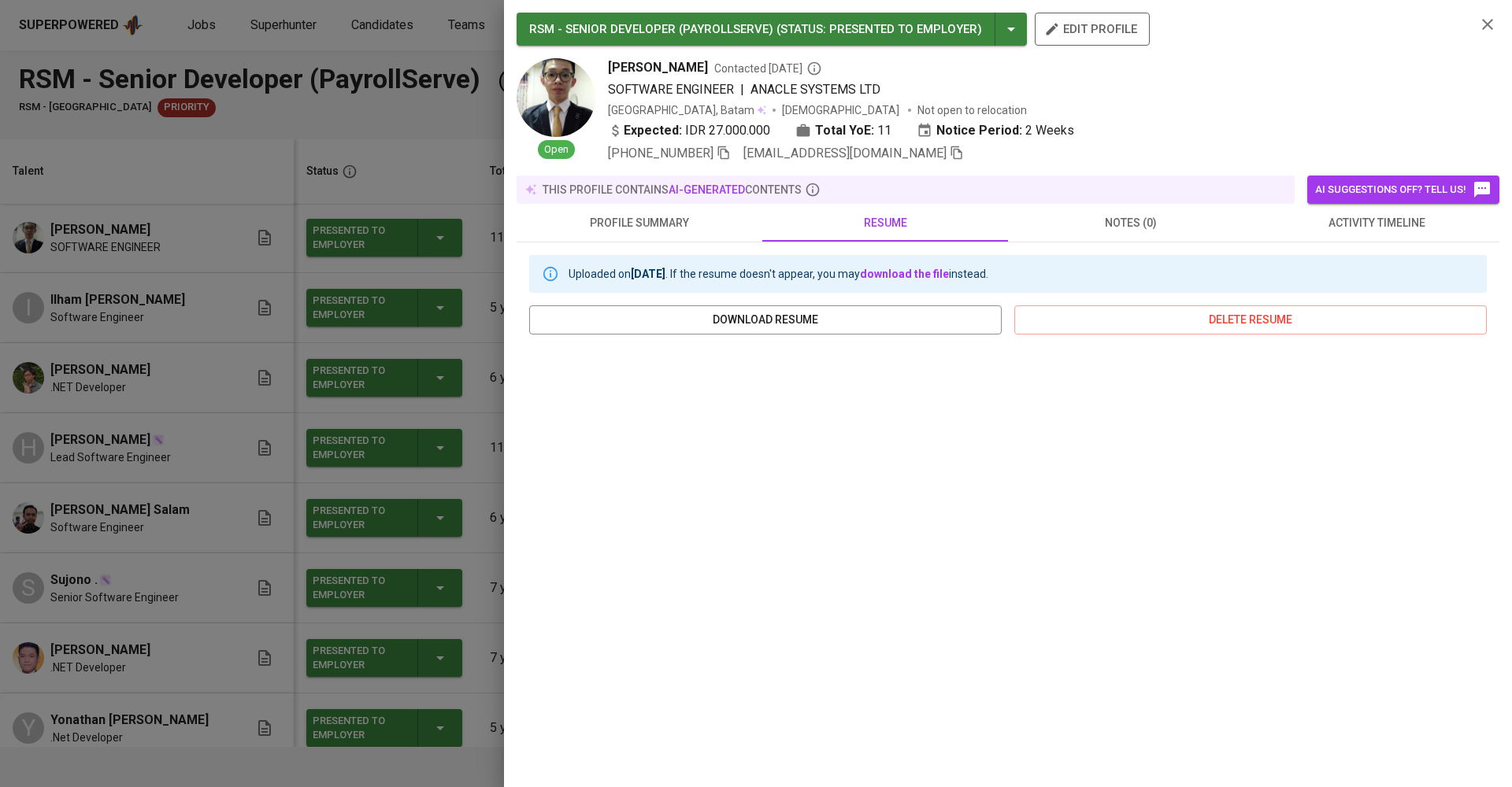
click at [1504, 15] on div "RSM - SENIOR DEVELOPER (PAYROLLSERVE) ( STATUS : Presented to Employer ) edit p…" at bounding box center [1008, 393] width 1008 height 787
click at [1486, 17] on icon "button" at bounding box center [1487, 25] width 19 height 19
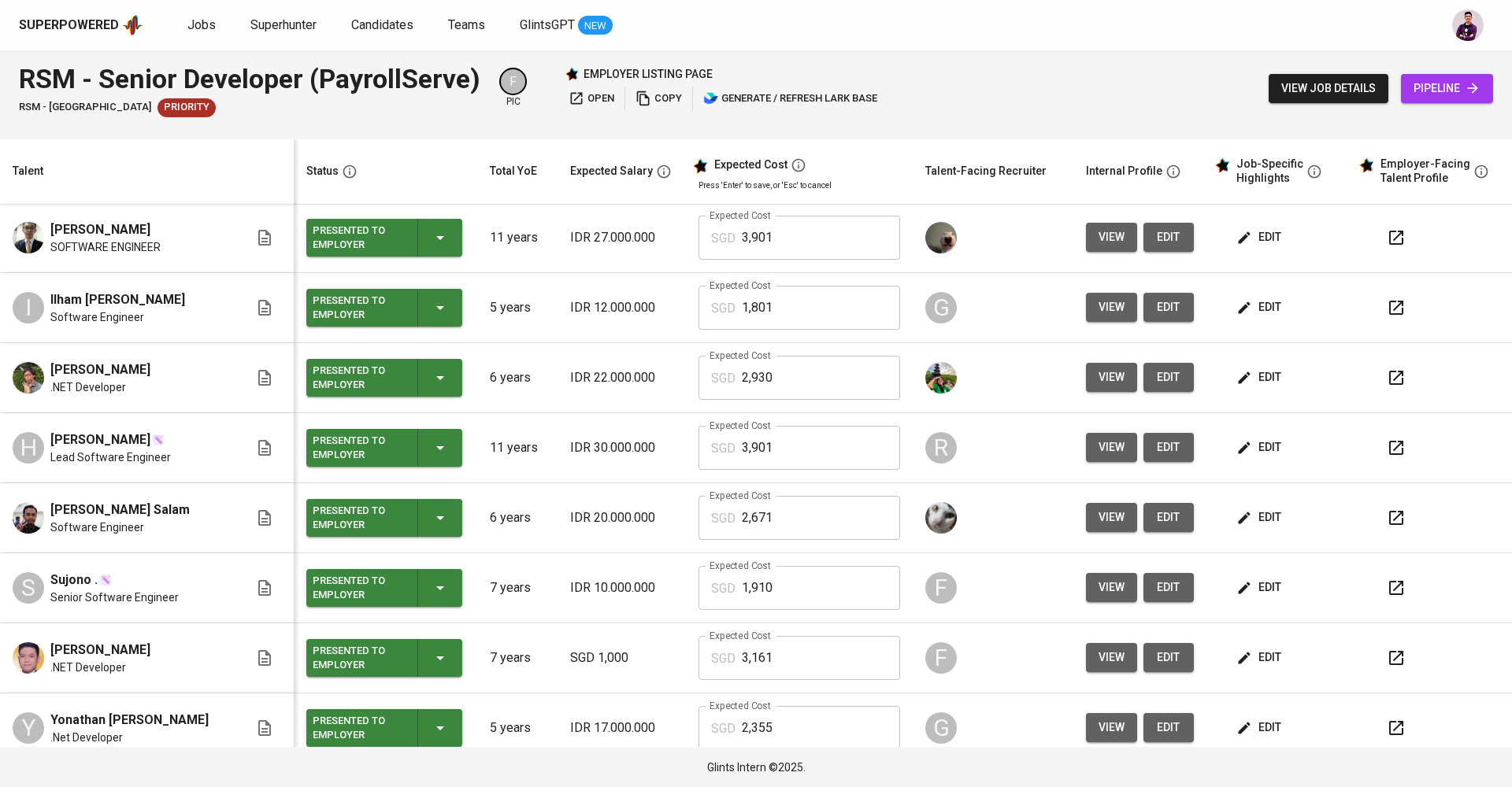
click at [1257, 244] on span "edit" at bounding box center [1260, 237] width 42 height 20
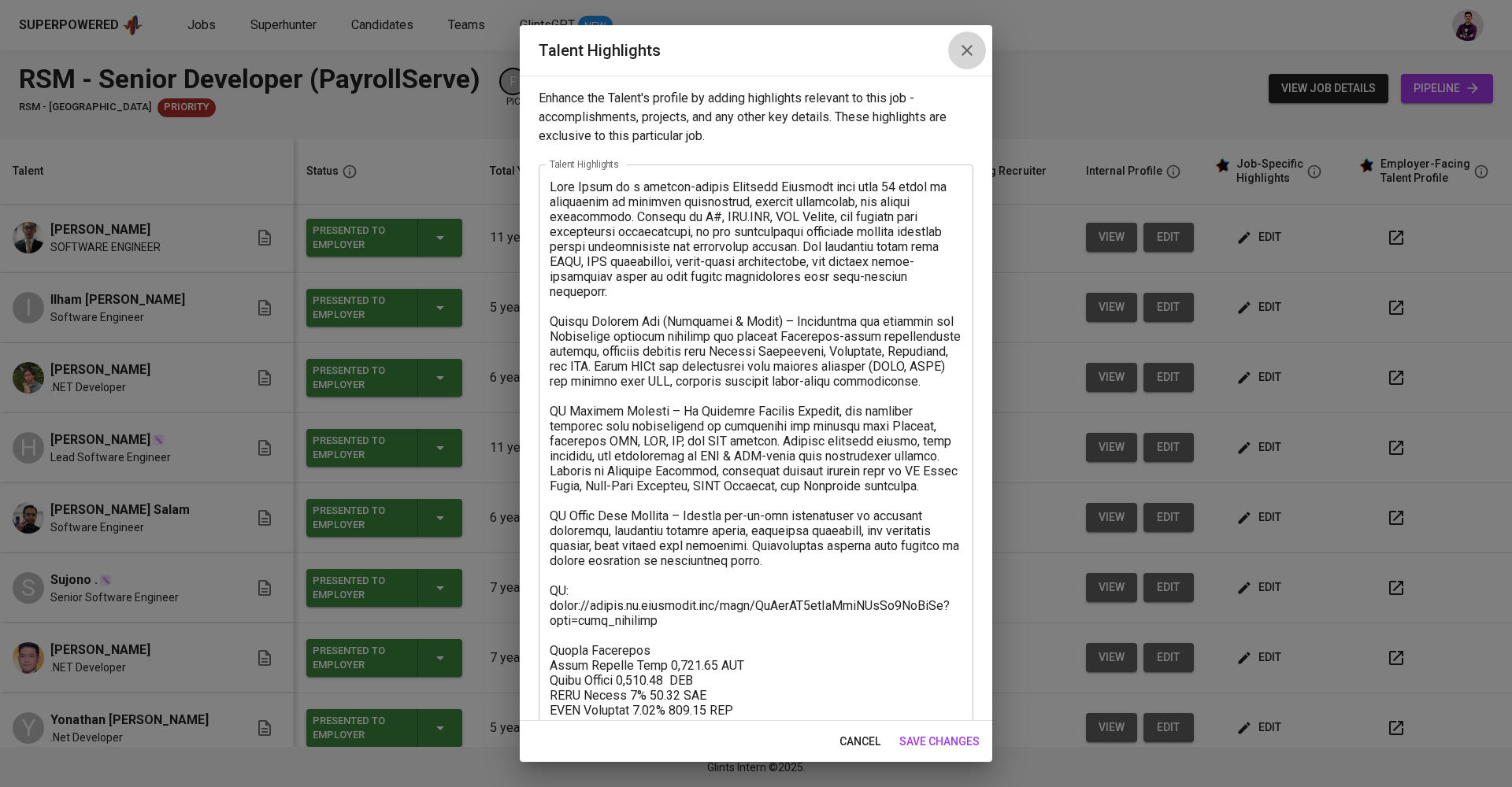
click at [967, 54] on icon "button" at bounding box center [967, 50] width 19 height 19
